Goal: Information Seeking & Learning: Learn about a topic

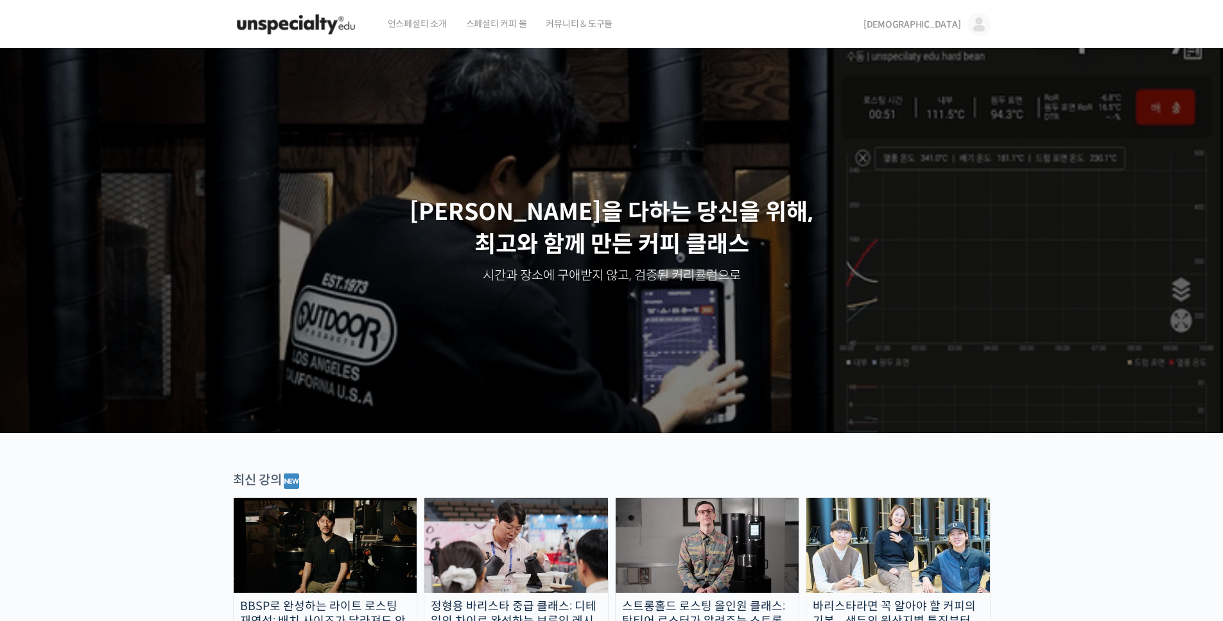
click at [489, 31] on span "스페셜티 커피 몰" at bounding box center [496, 23] width 61 height 49
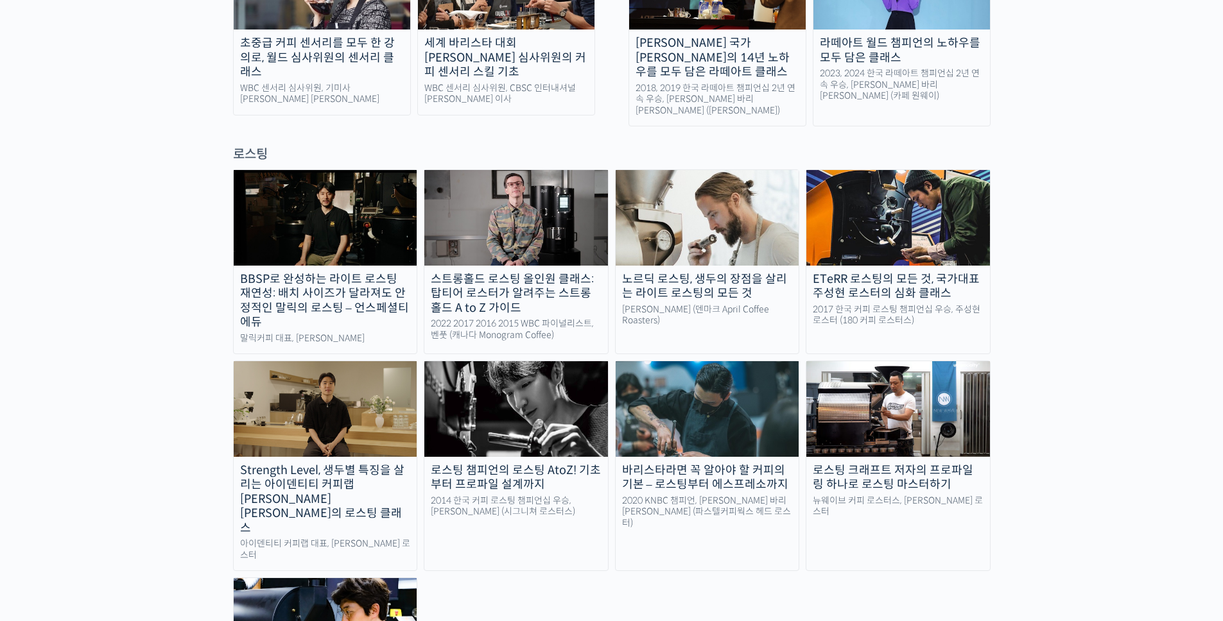
scroll to position [1091, 0]
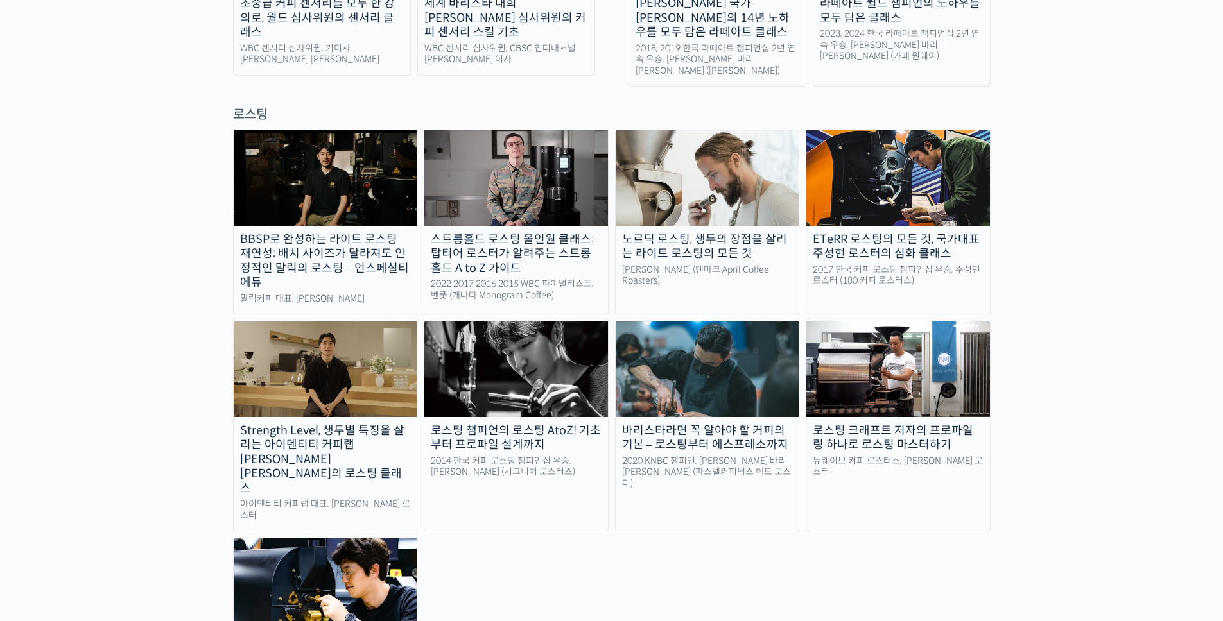
click at [379, 539] on img at bounding box center [326, 586] width 184 height 95
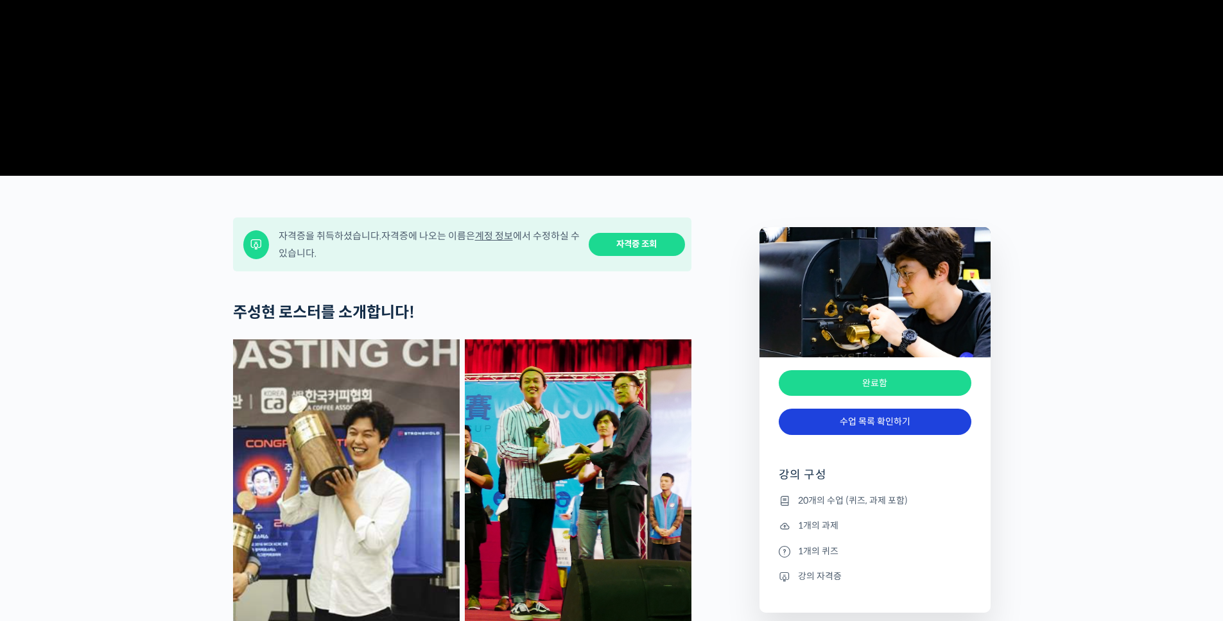
click at [832, 435] on link "수업 목록 확인하기" at bounding box center [875, 422] width 193 height 26
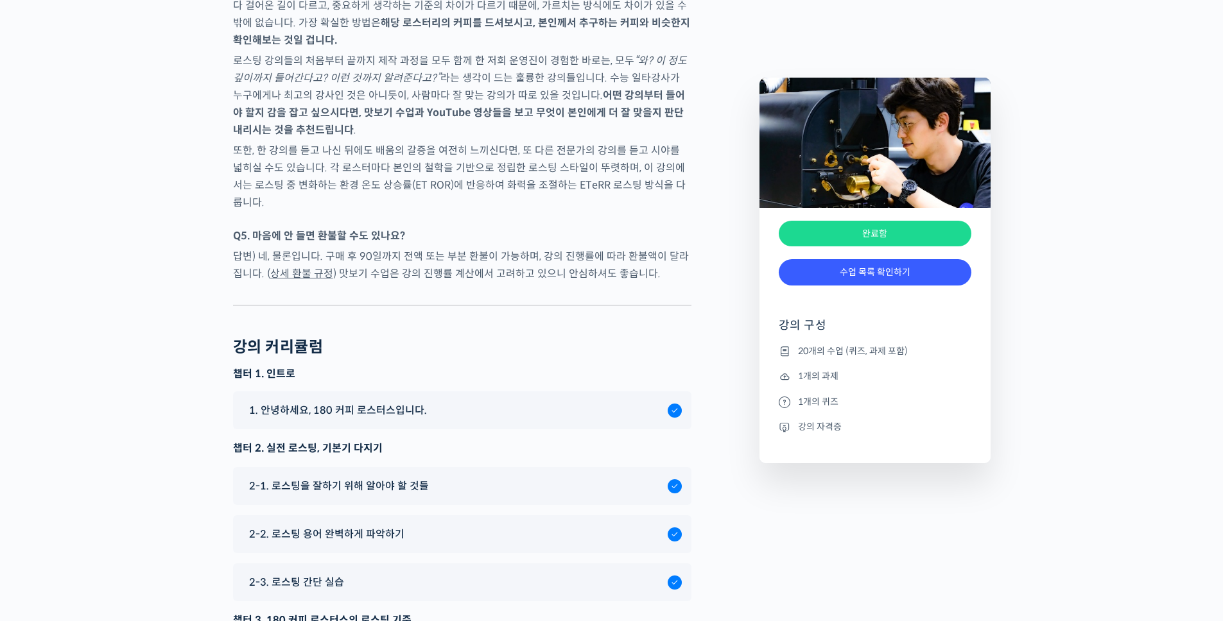
scroll to position [321, 0]
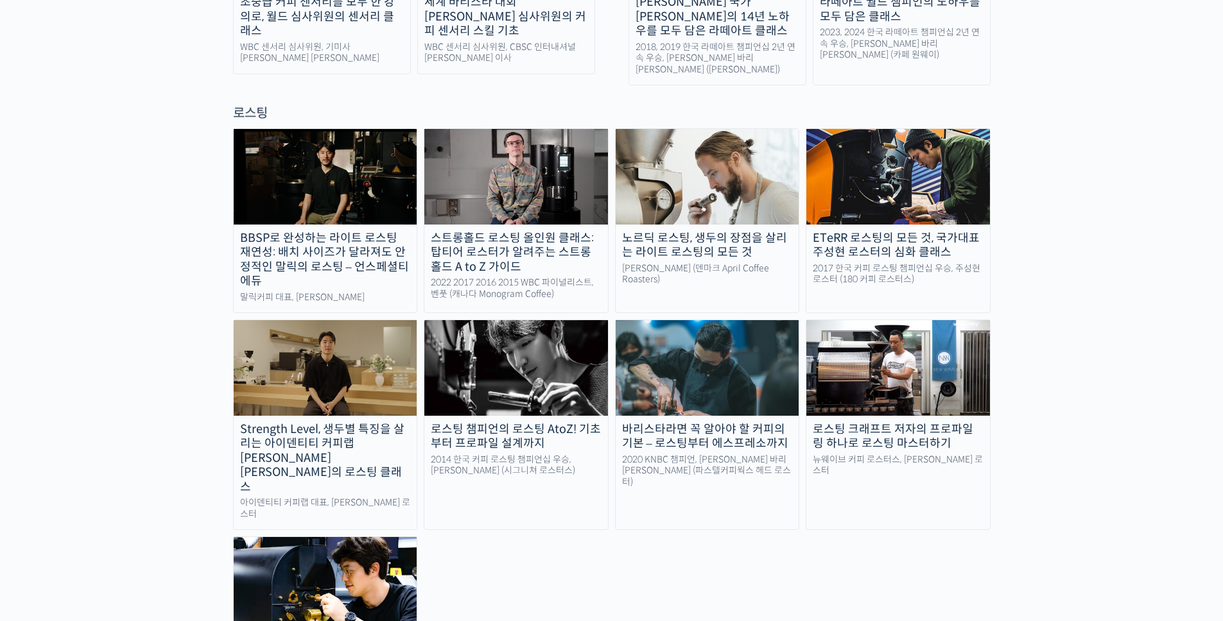
click at [917, 129] on img at bounding box center [898, 176] width 184 height 95
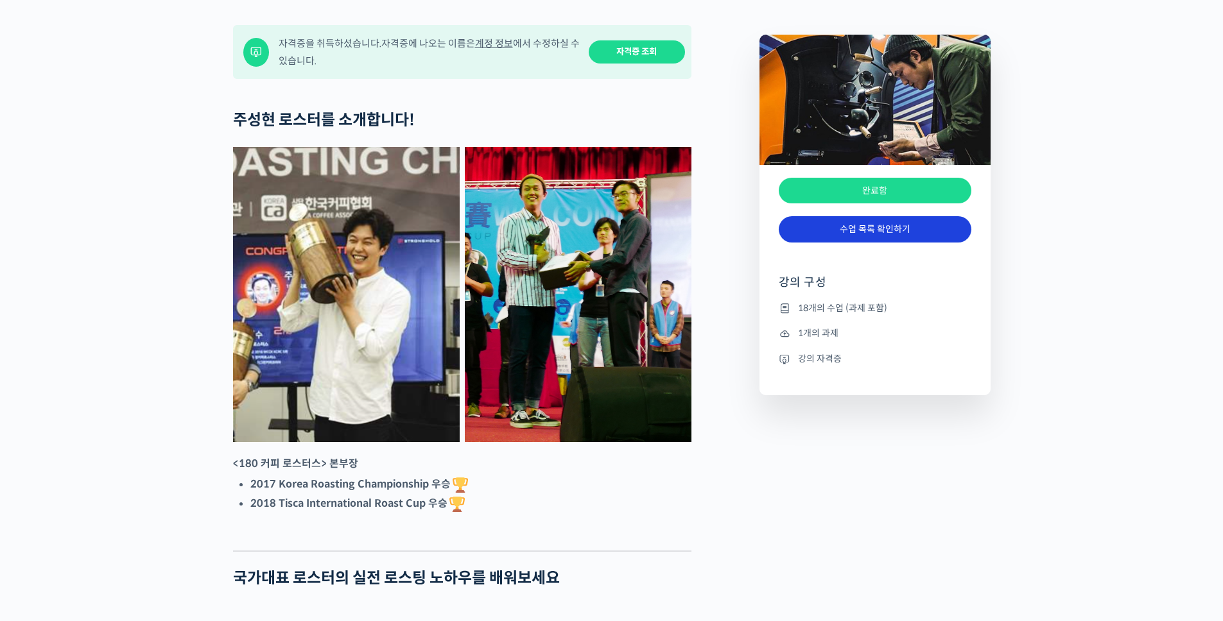
click at [862, 243] on link "수업 목록 확인하기" at bounding box center [875, 229] width 193 height 26
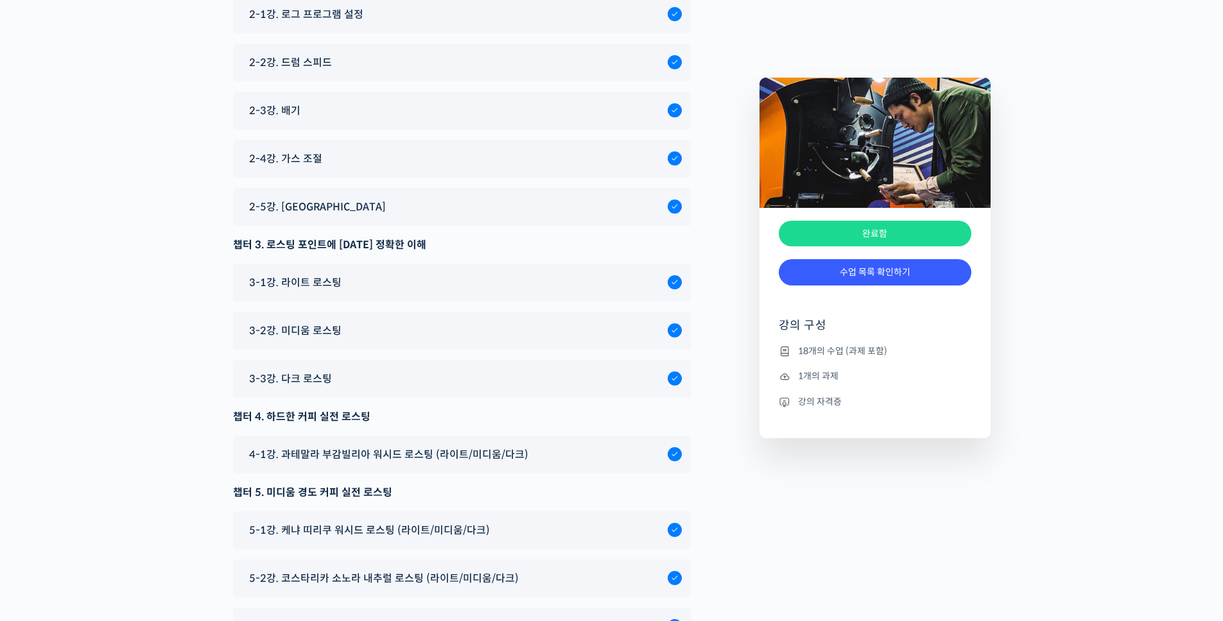
scroll to position [6999, 0]
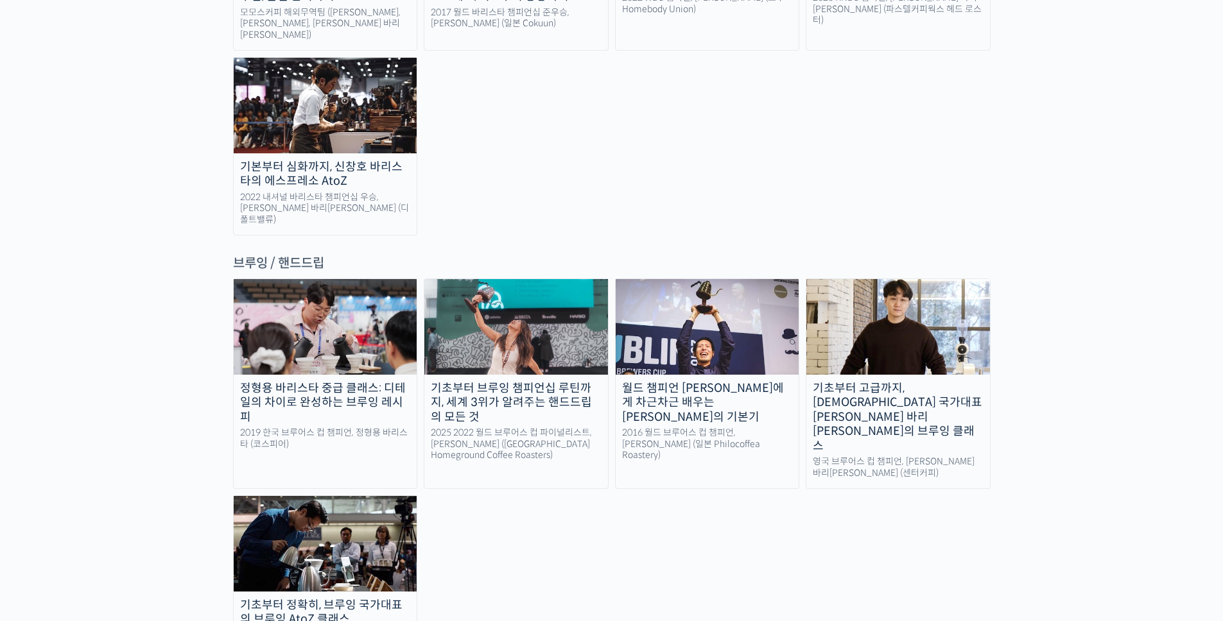
scroll to position [2013, 0]
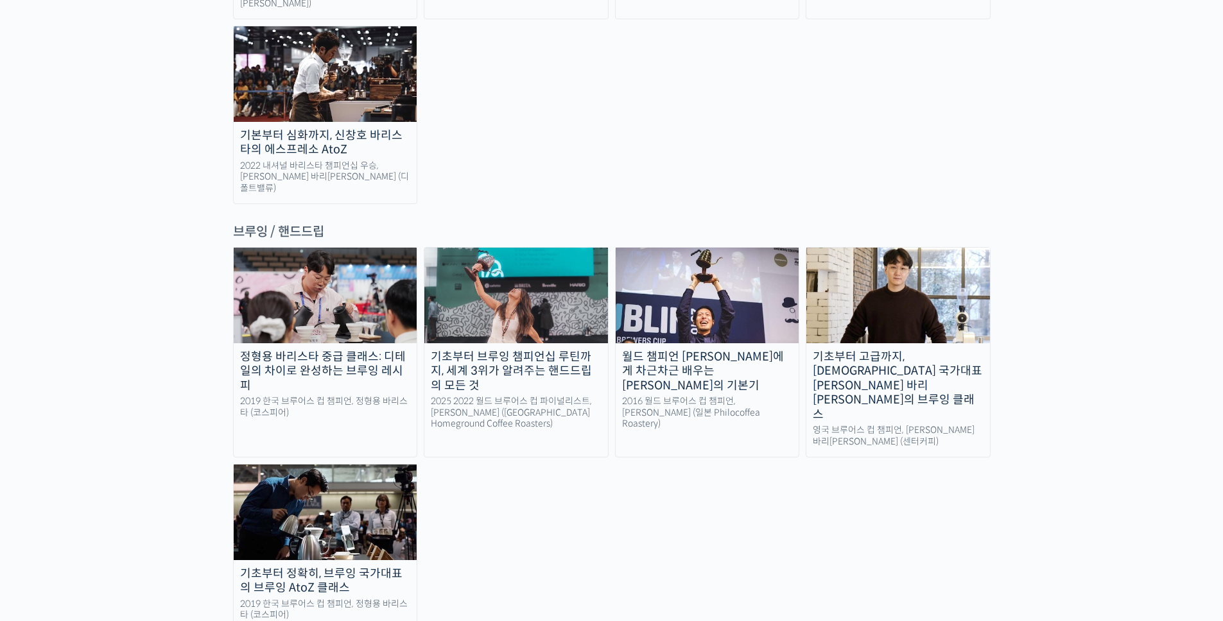
click at [296, 465] on img at bounding box center [326, 512] width 184 height 95
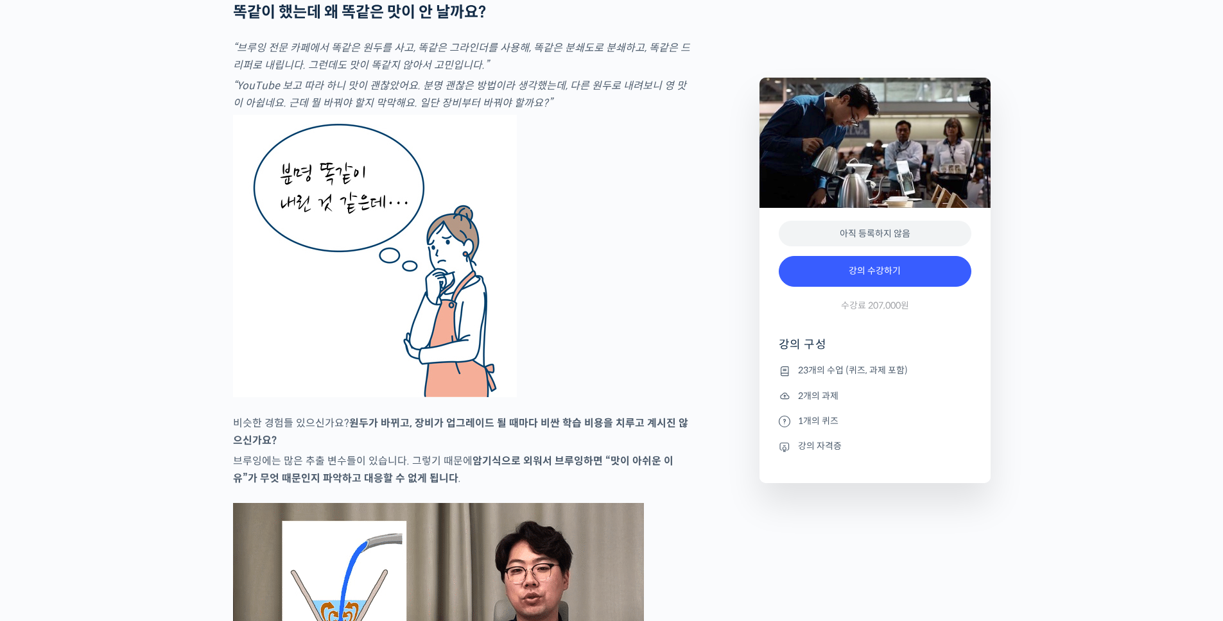
scroll to position [2375, 0]
